Goal: Transaction & Acquisition: Book appointment/travel/reservation

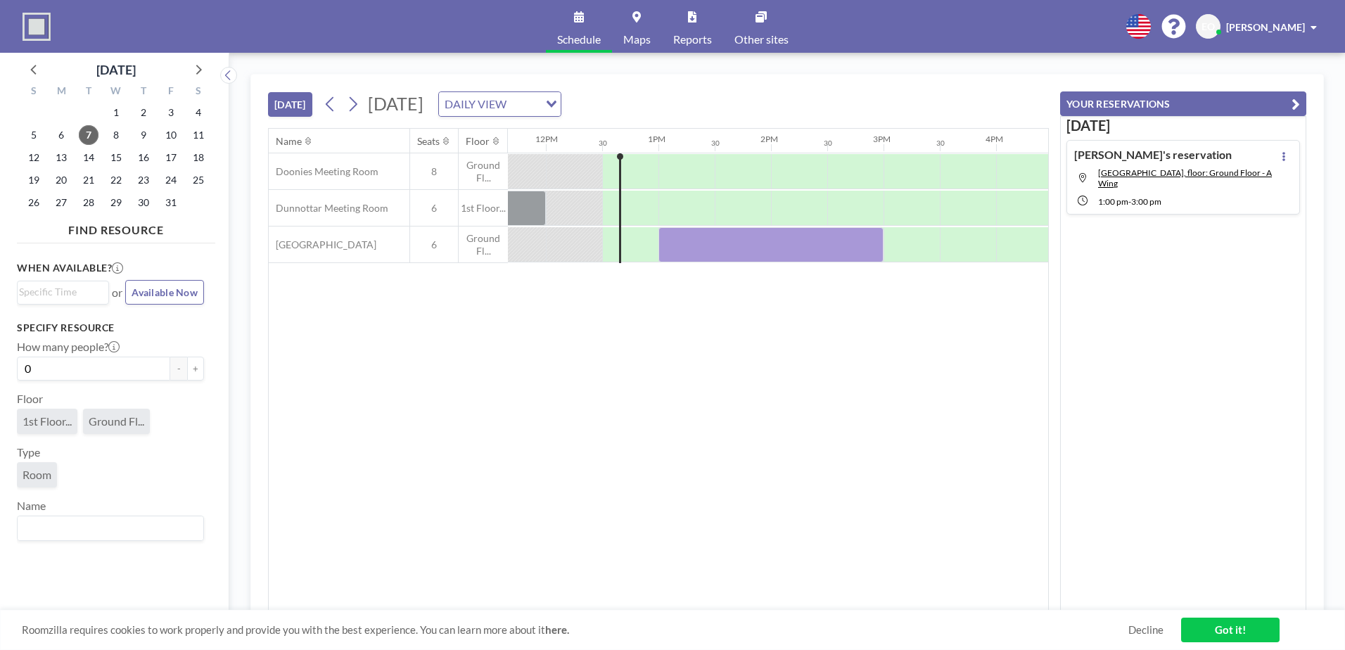
scroll to position [0, 1350]
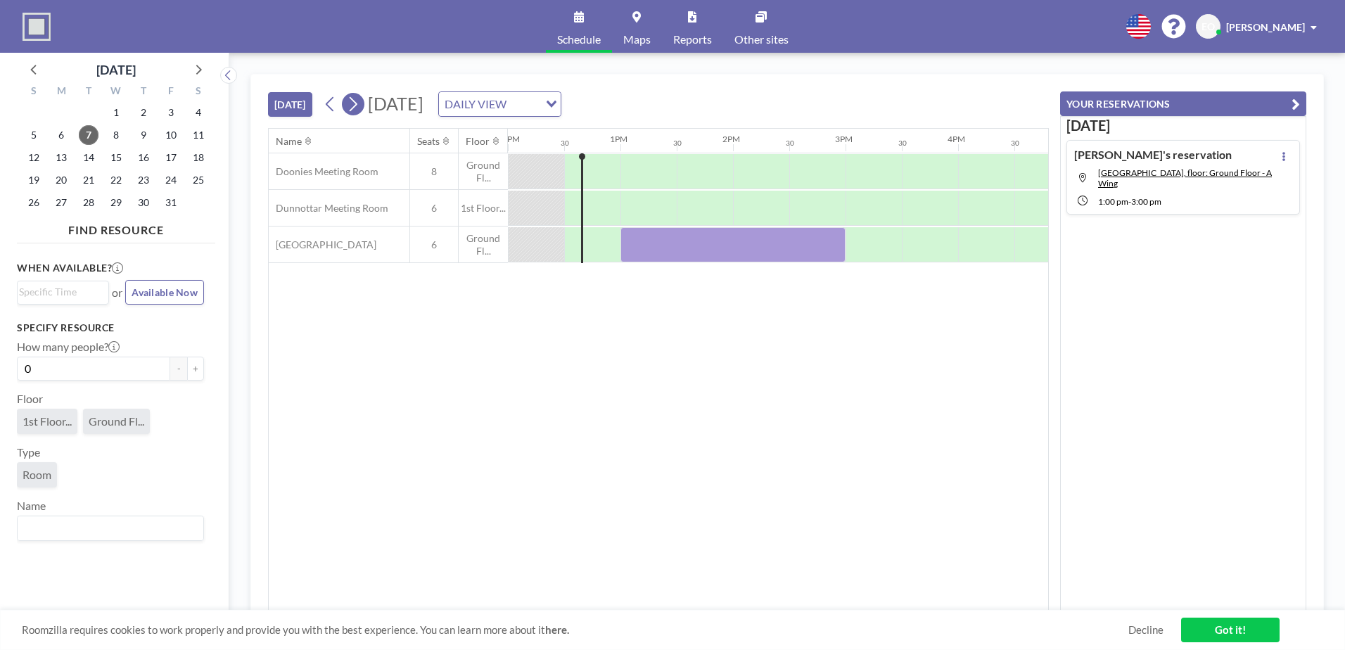
click at [355, 105] on icon at bounding box center [352, 104] width 13 height 21
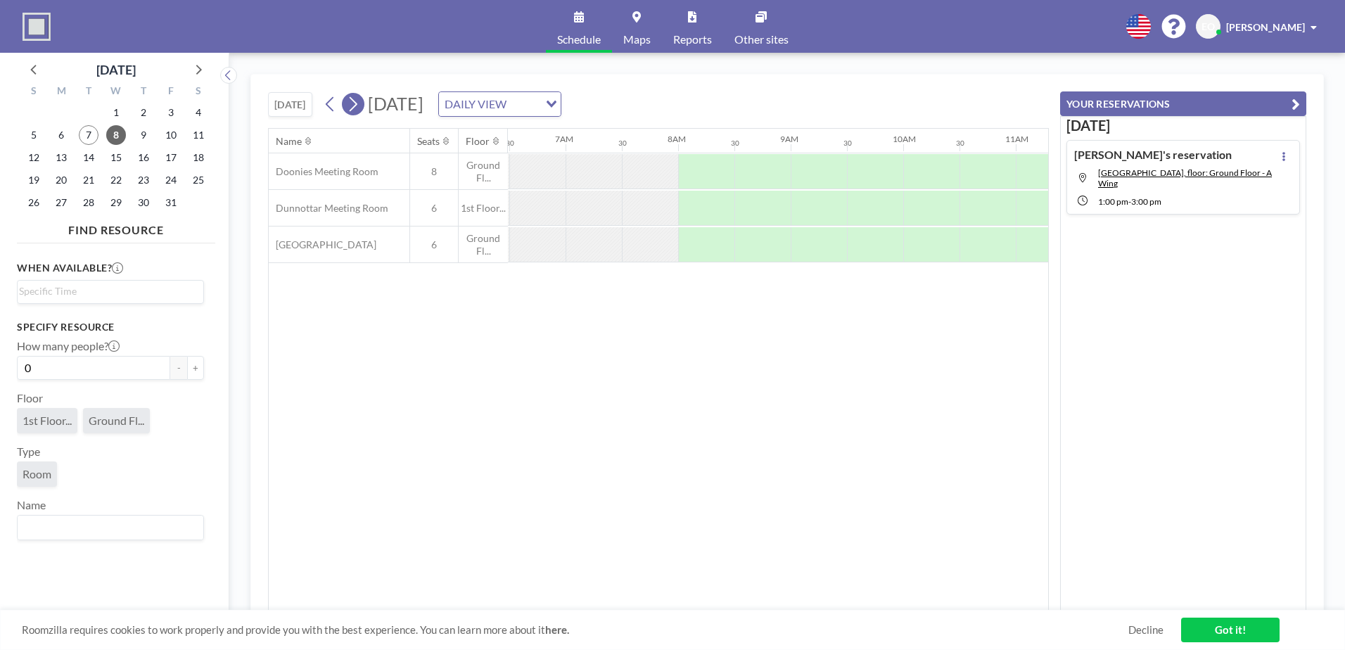
scroll to position [0, 900]
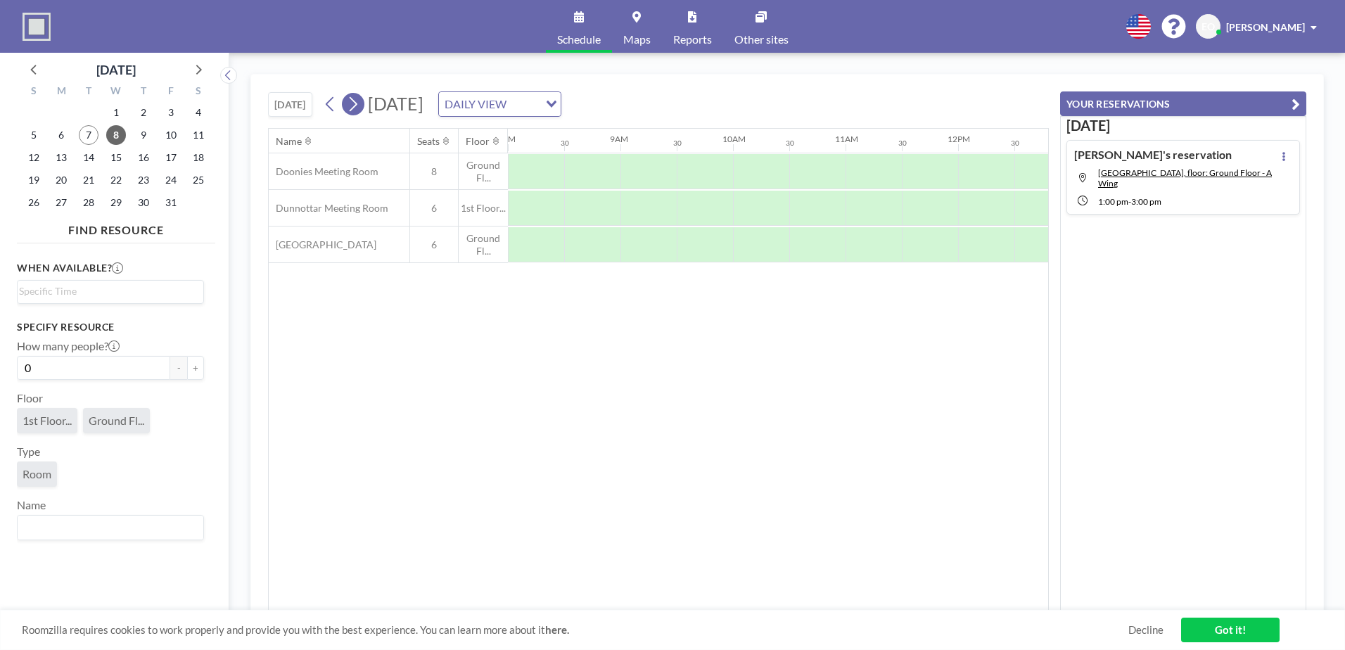
click at [355, 105] on icon at bounding box center [352, 104] width 13 height 21
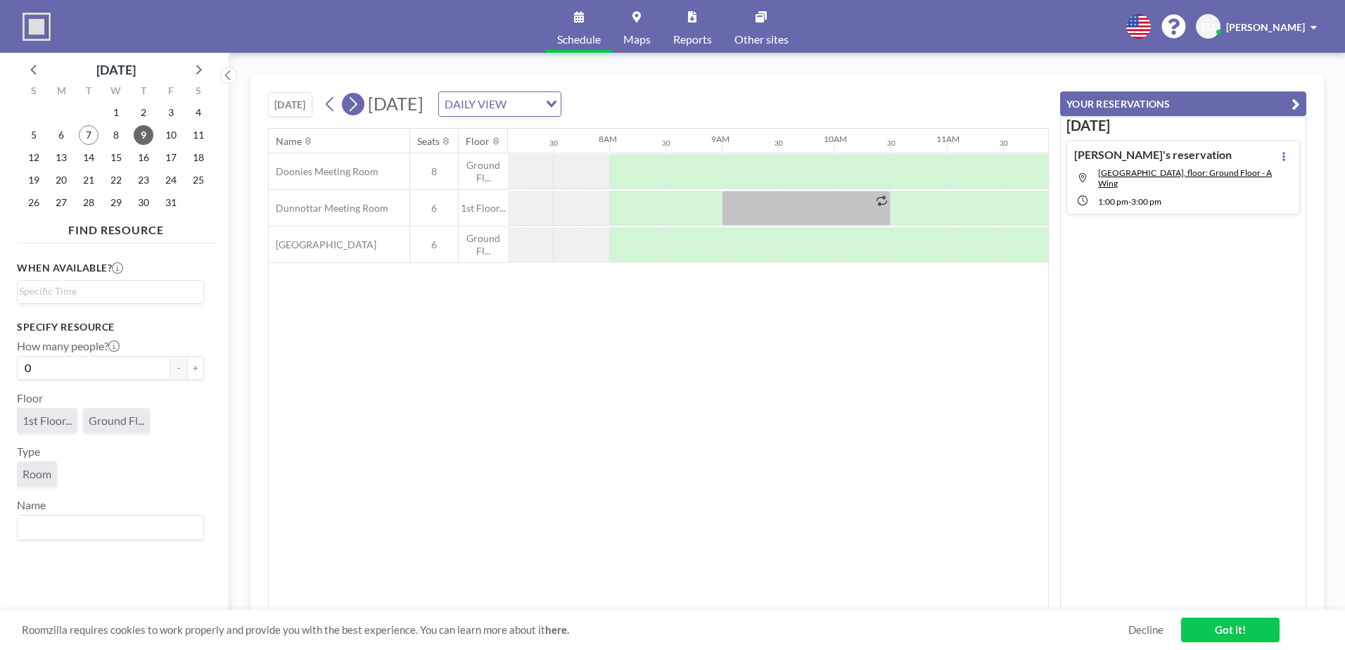
scroll to position [0, 844]
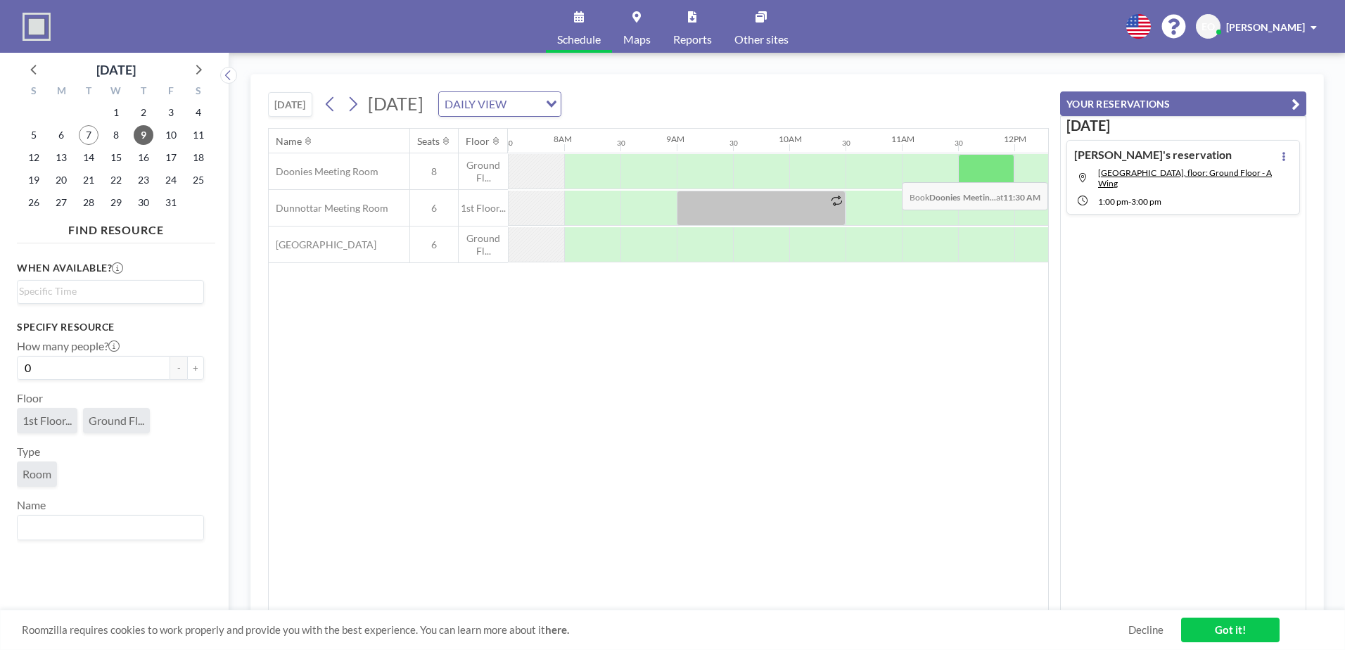
drag, startPoint x: 968, startPoint y: 187, endPoint x: 976, endPoint y: 172, distance: 17.6
click at [976, 172] on div at bounding box center [986, 171] width 56 height 35
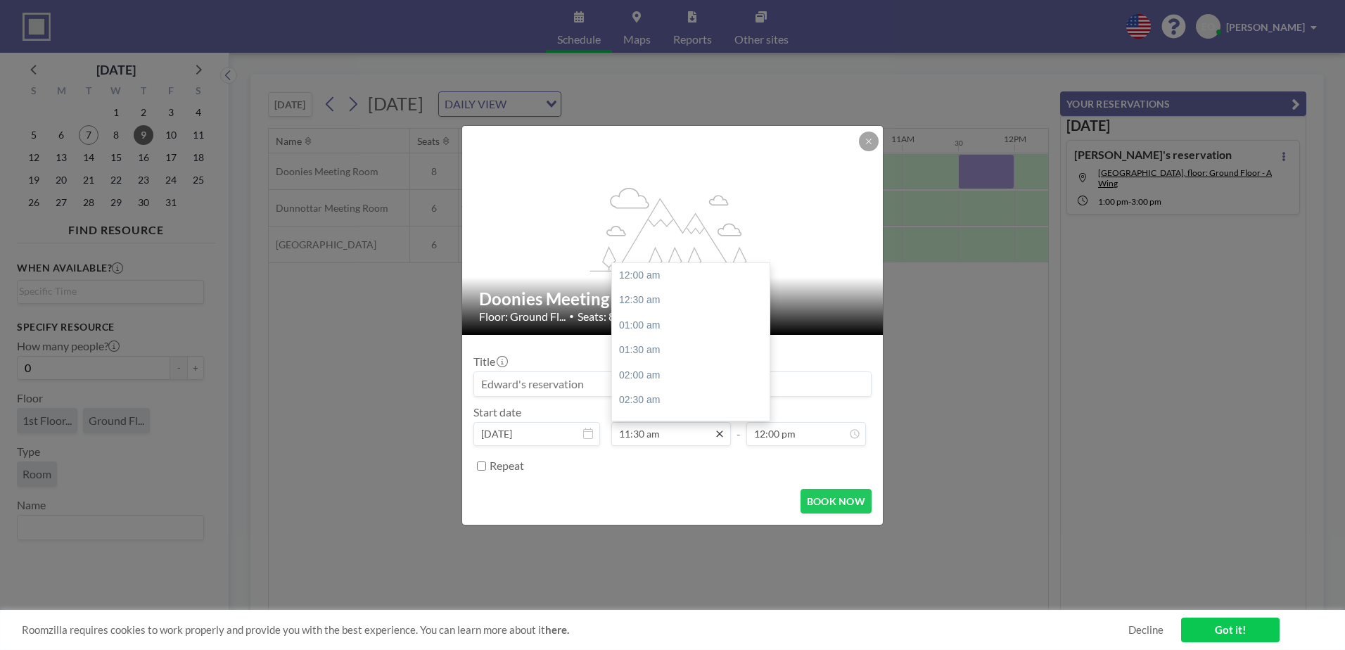
scroll to position [576, 0]
click at [641, 347] on div "01:00 pm" at bounding box center [694, 350] width 165 height 25
type input "01:00 pm"
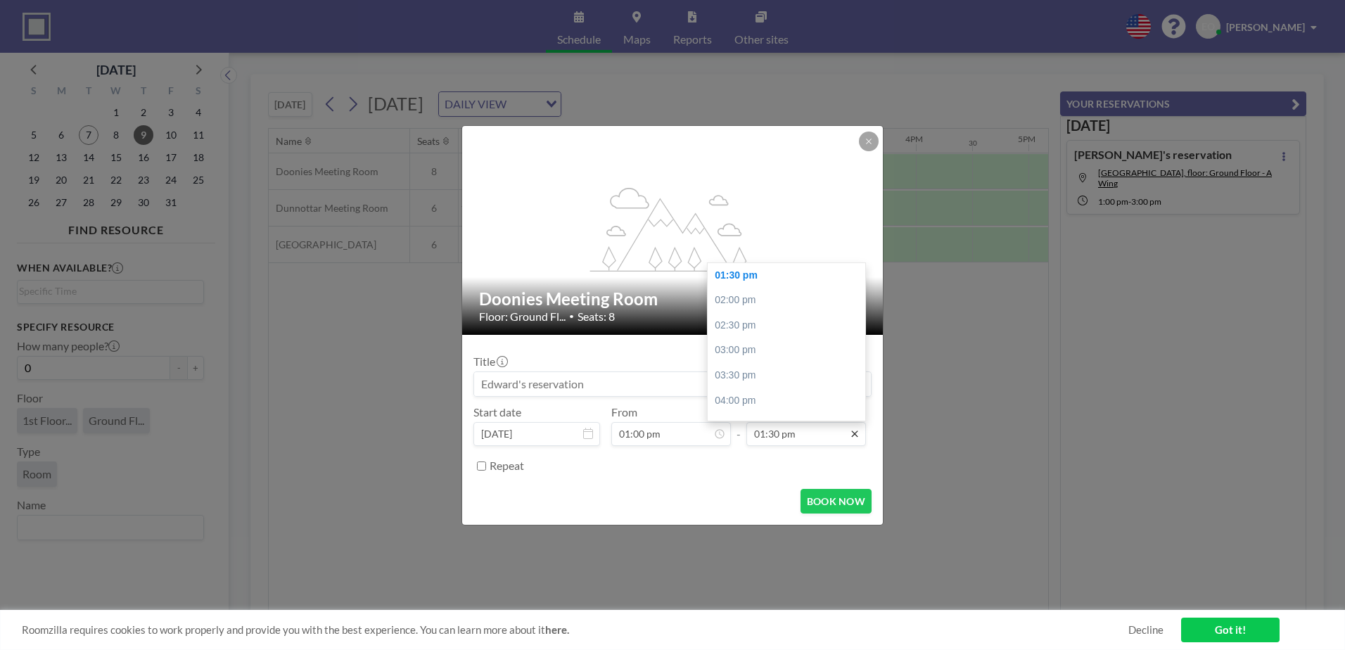
scroll to position [0, 1407]
click at [743, 345] on div "03:00 pm" at bounding box center [790, 350] width 165 height 25
type input "03:00 pm"
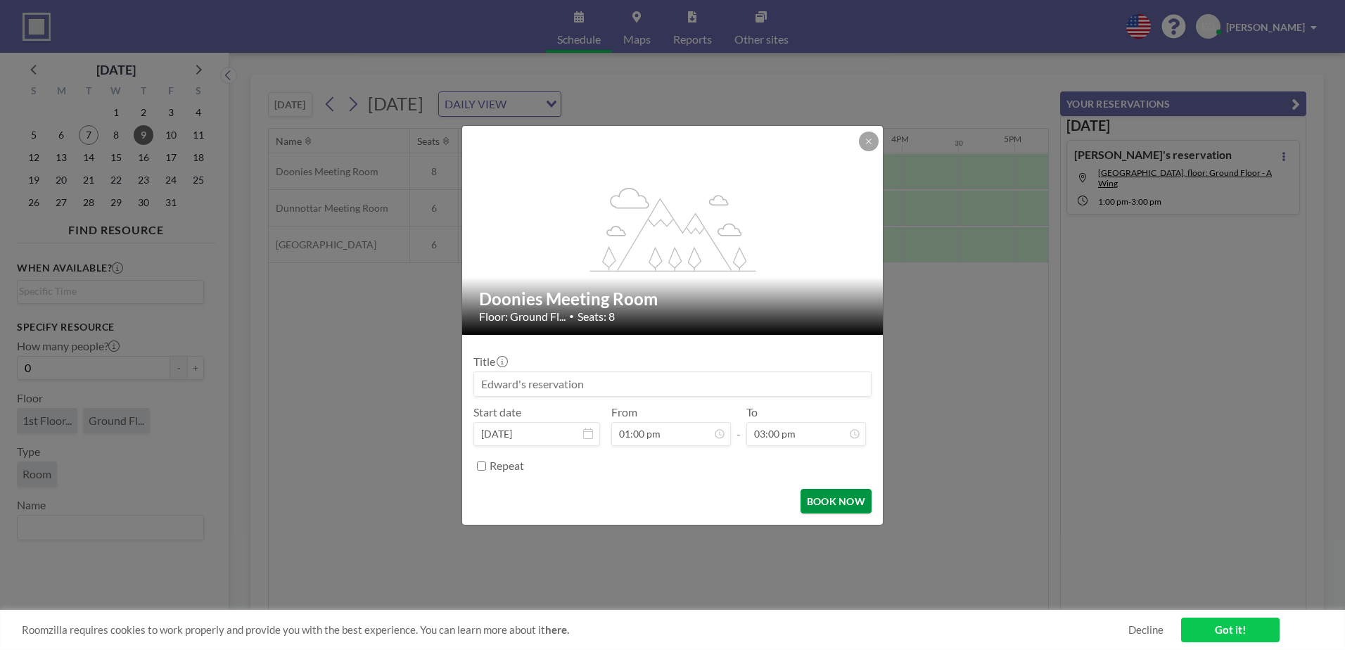
scroll to position [751, 0]
click at [828, 497] on button "BOOK NOW" at bounding box center [835, 501] width 71 height 25
